Goal: Find specific page/section: Find specific page/section

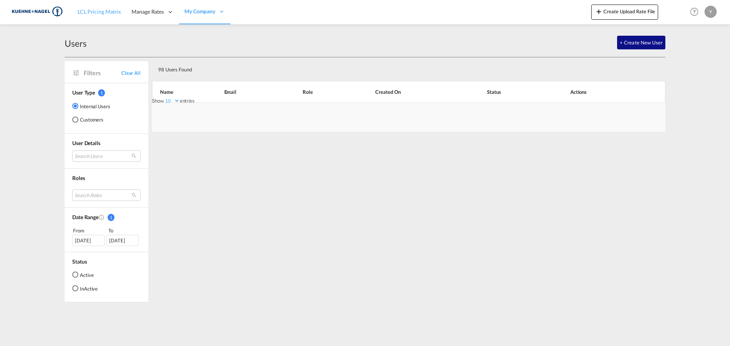
click at [97, 12] on span "LCL Pricing Matrix" at bounding box center [99, 11] width 43 height 6
